Goal: Navigation & Orientation: Find specific page/section

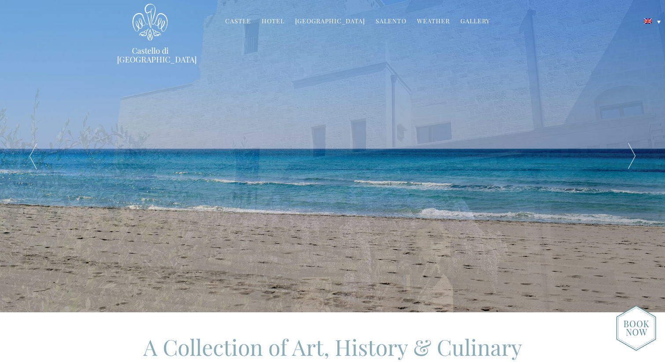
click at [242, 20] on link "Castle" at bounding box center [238, 22] width 26 height 10
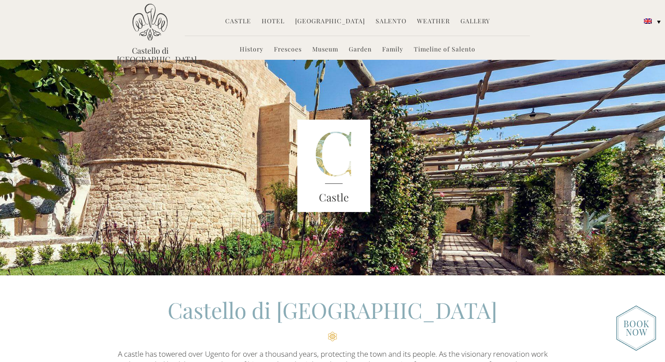
click at [439, 169] on div "Castle" at bounding box center [333, 168] width 465 height 216
click at [610, 224] on div "Castle" at bounding box center [332, 168] width 665 height 216
click at [405, 216] on div "Castle" at bounding box center [333, 168] width 465 height 216
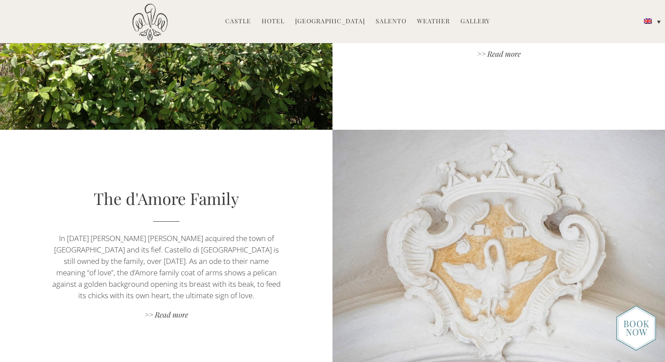
scroll to position [1549, 0]
